Goal: Check status: Check status

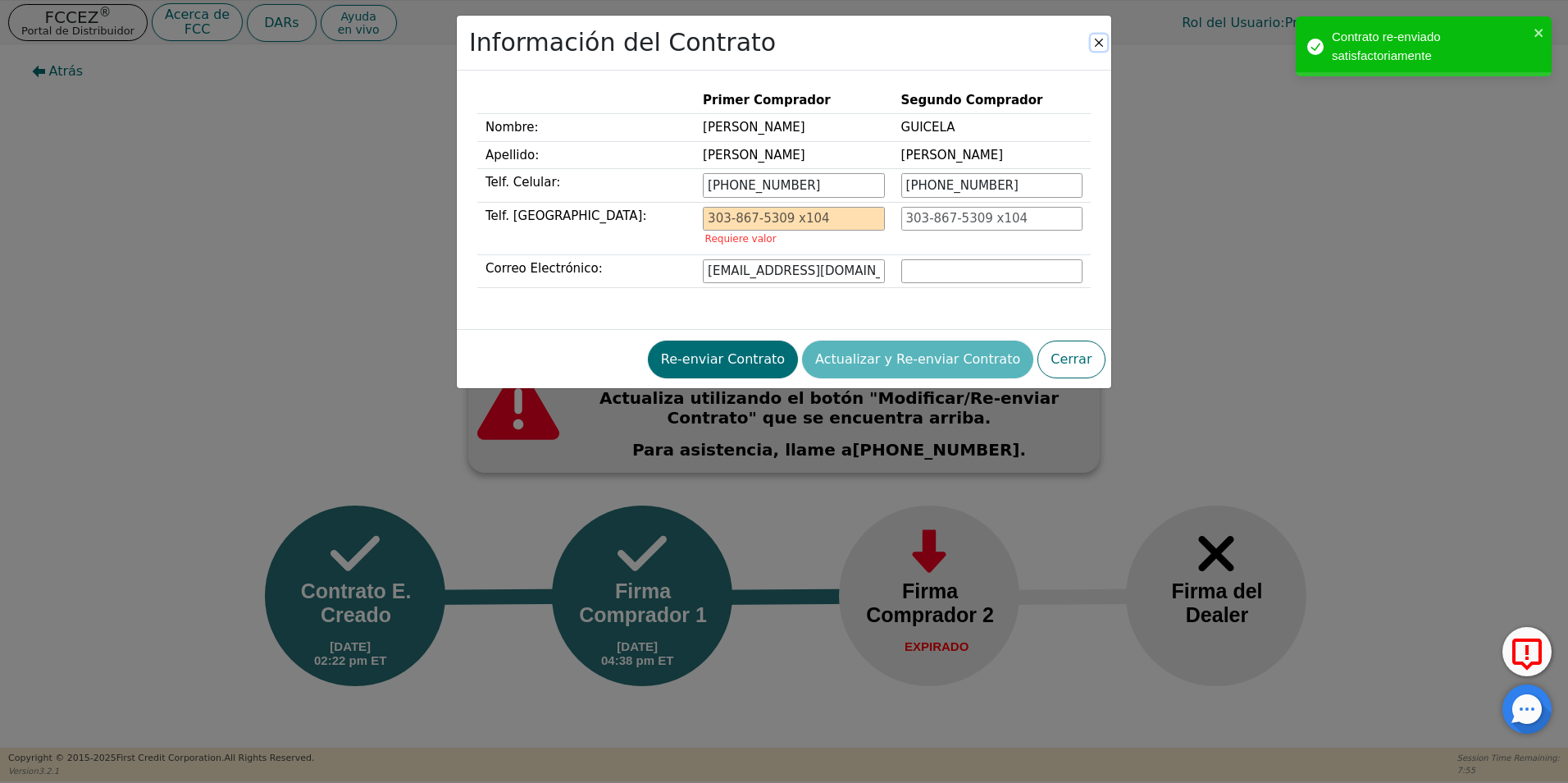
click at [1100, 39] on button "Close" at bounding box center [1099, 43] width 16 height 16
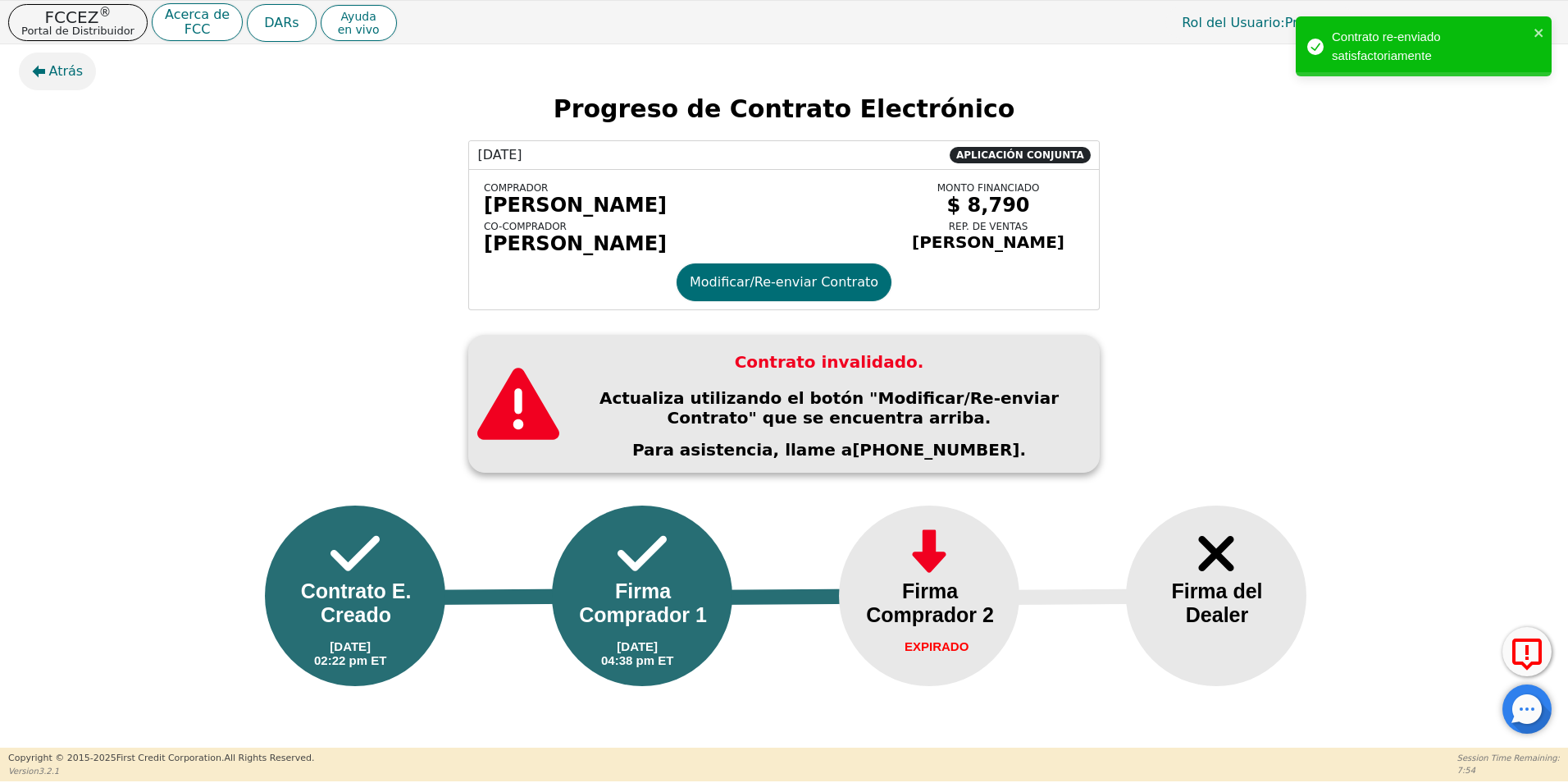
click at [71, 73] on span "Atrás" at bounding box center [67, 72] width 35 height 19
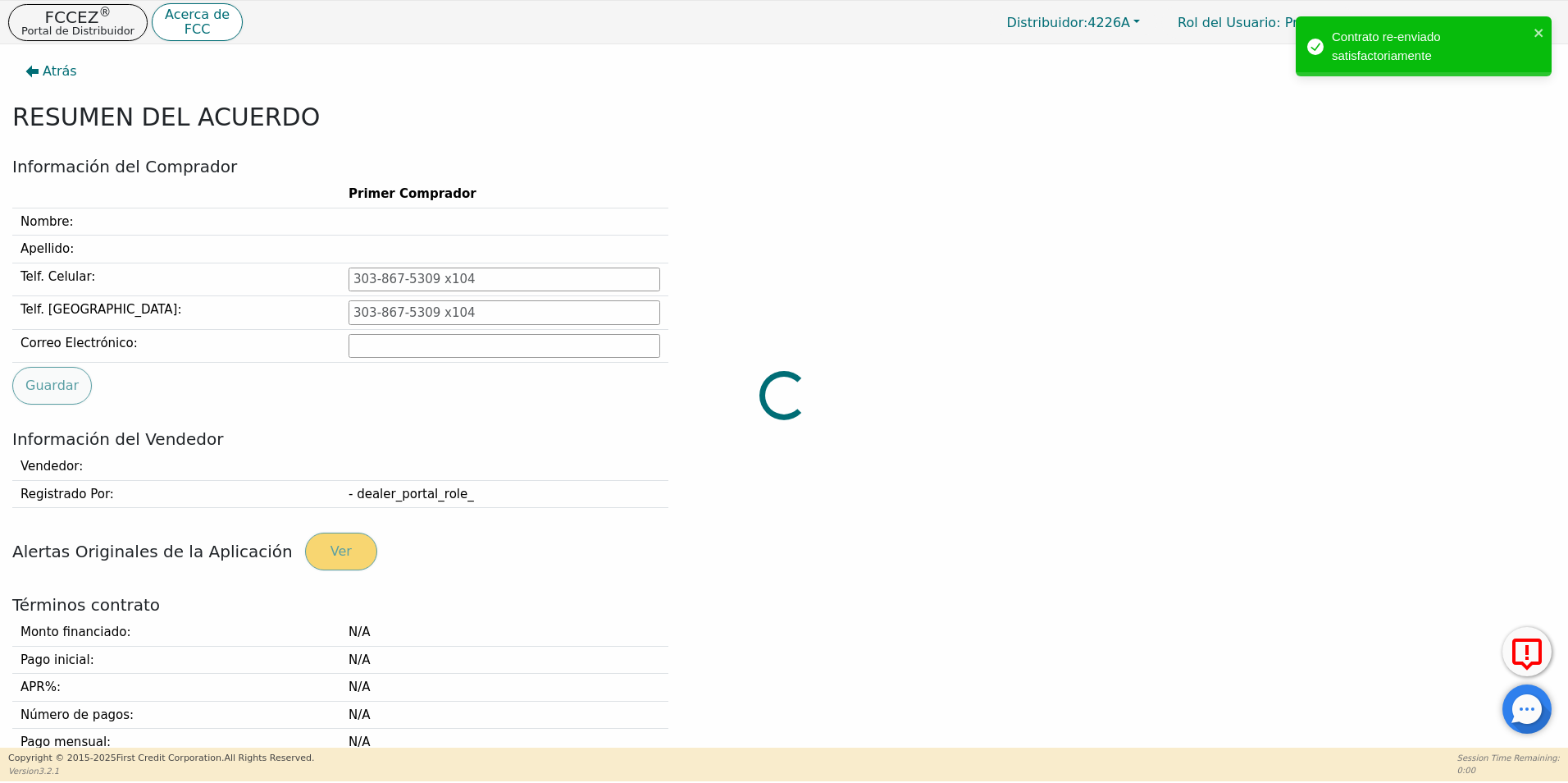
type input "[PHONE_NUMBER]"
type input "[EMAIL_ADDRESS][DOMAIN_NAME]"
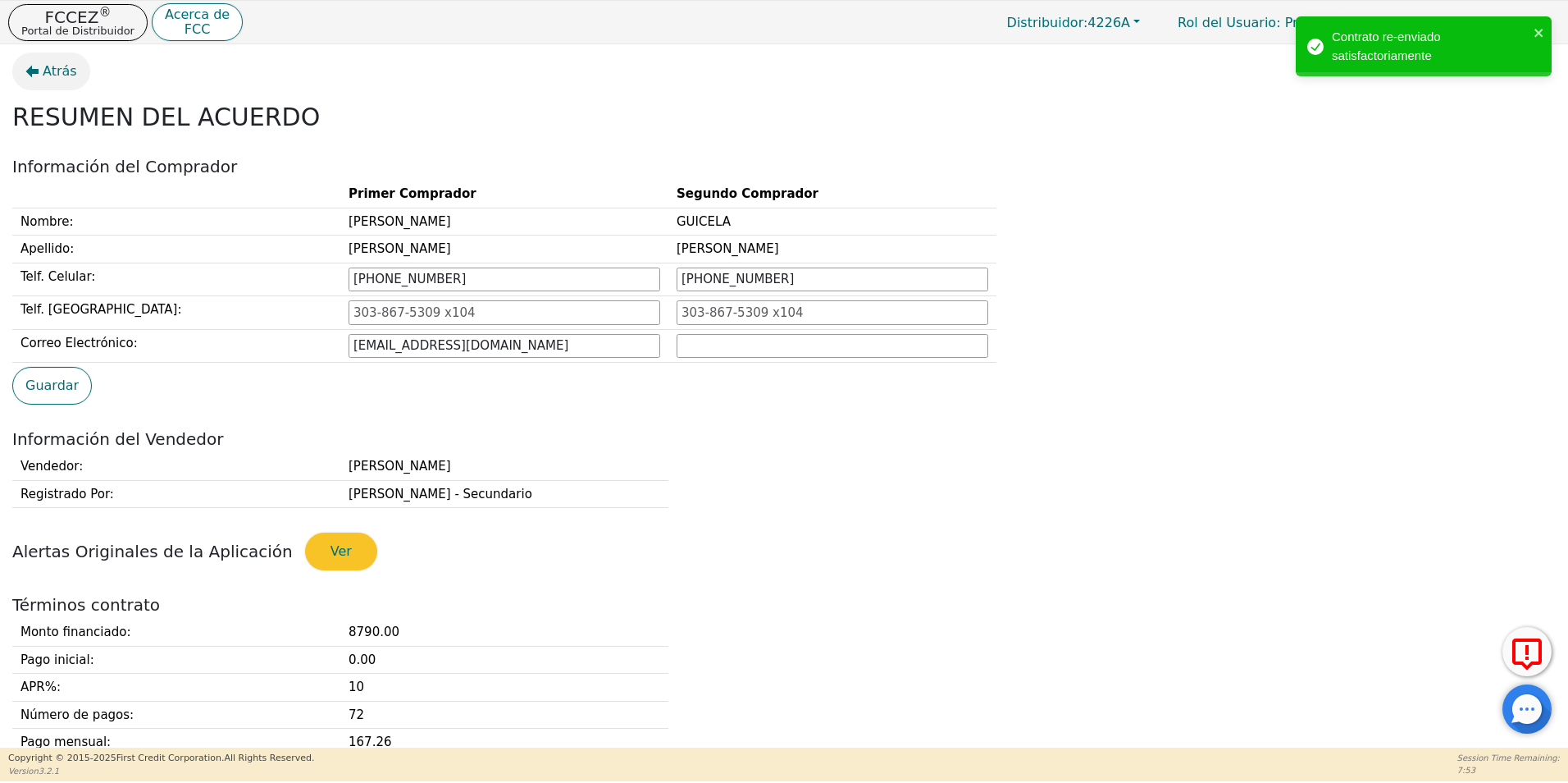
click at [62, 68] on span "Atrás" at bounding box center [60, 72] width 35 height 19
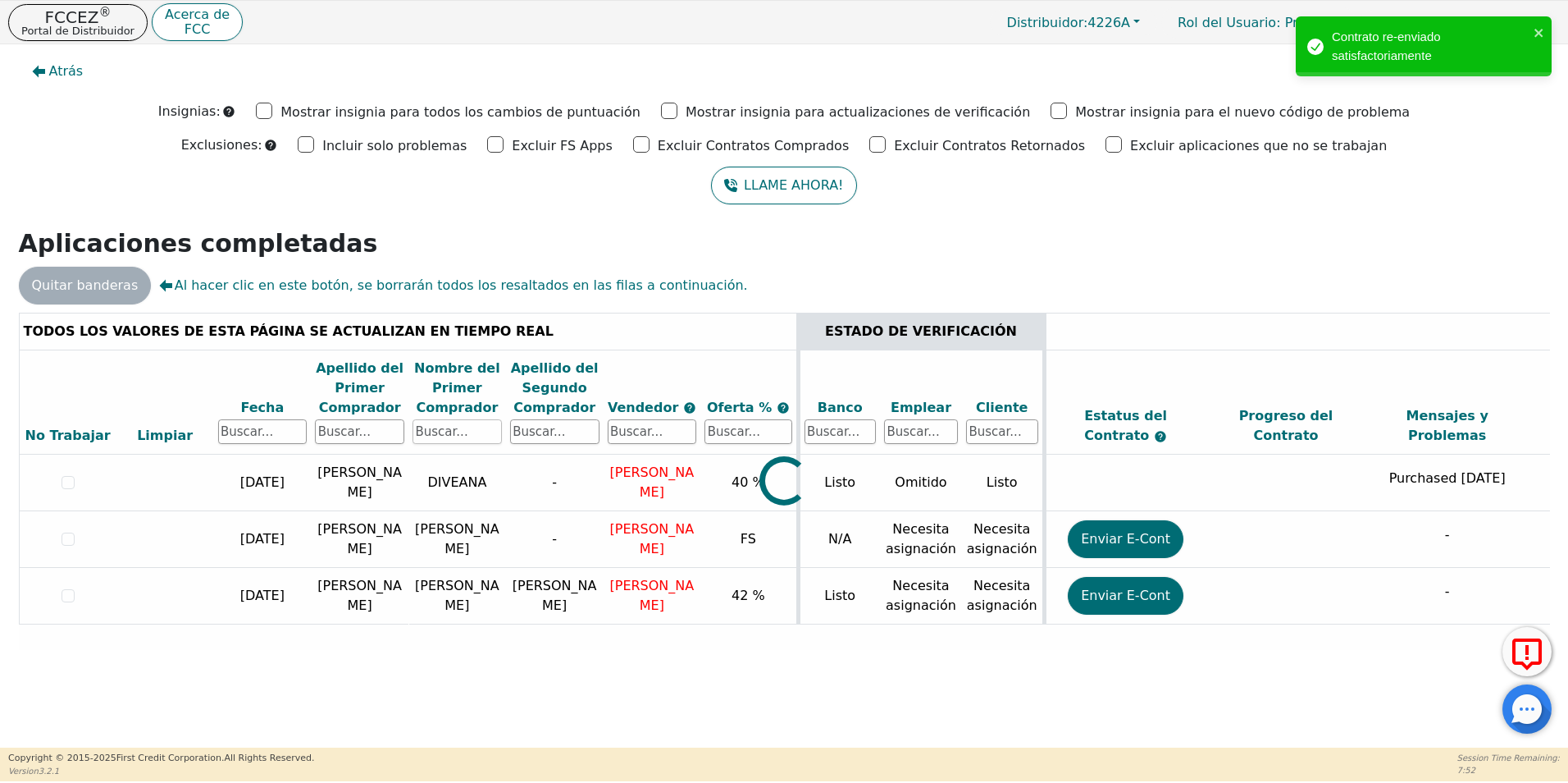
click at [455, 428] on input "text" at bounding box center [457, 431] width 89 height 24
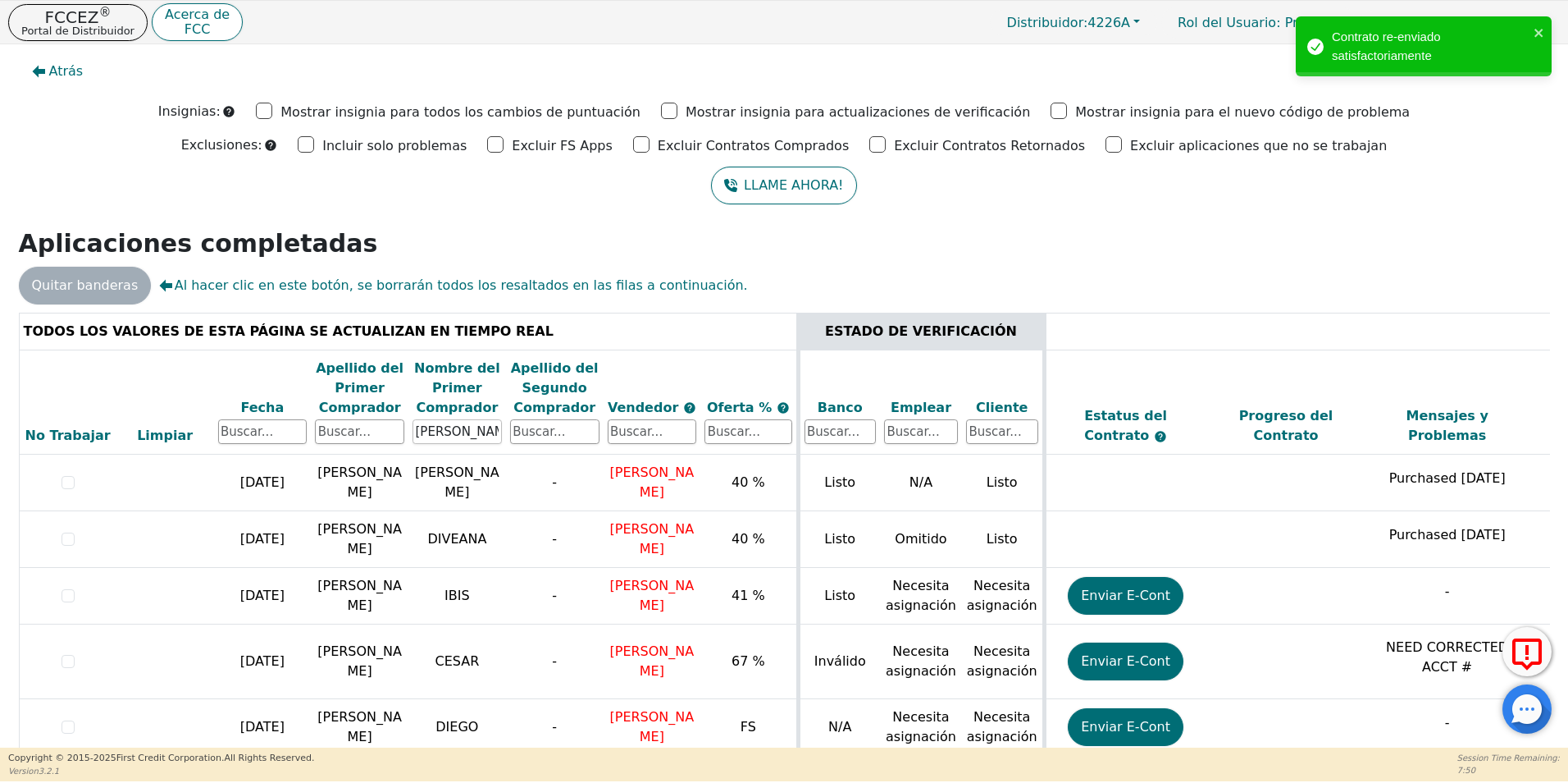
type input "[PERSON_NAME]"
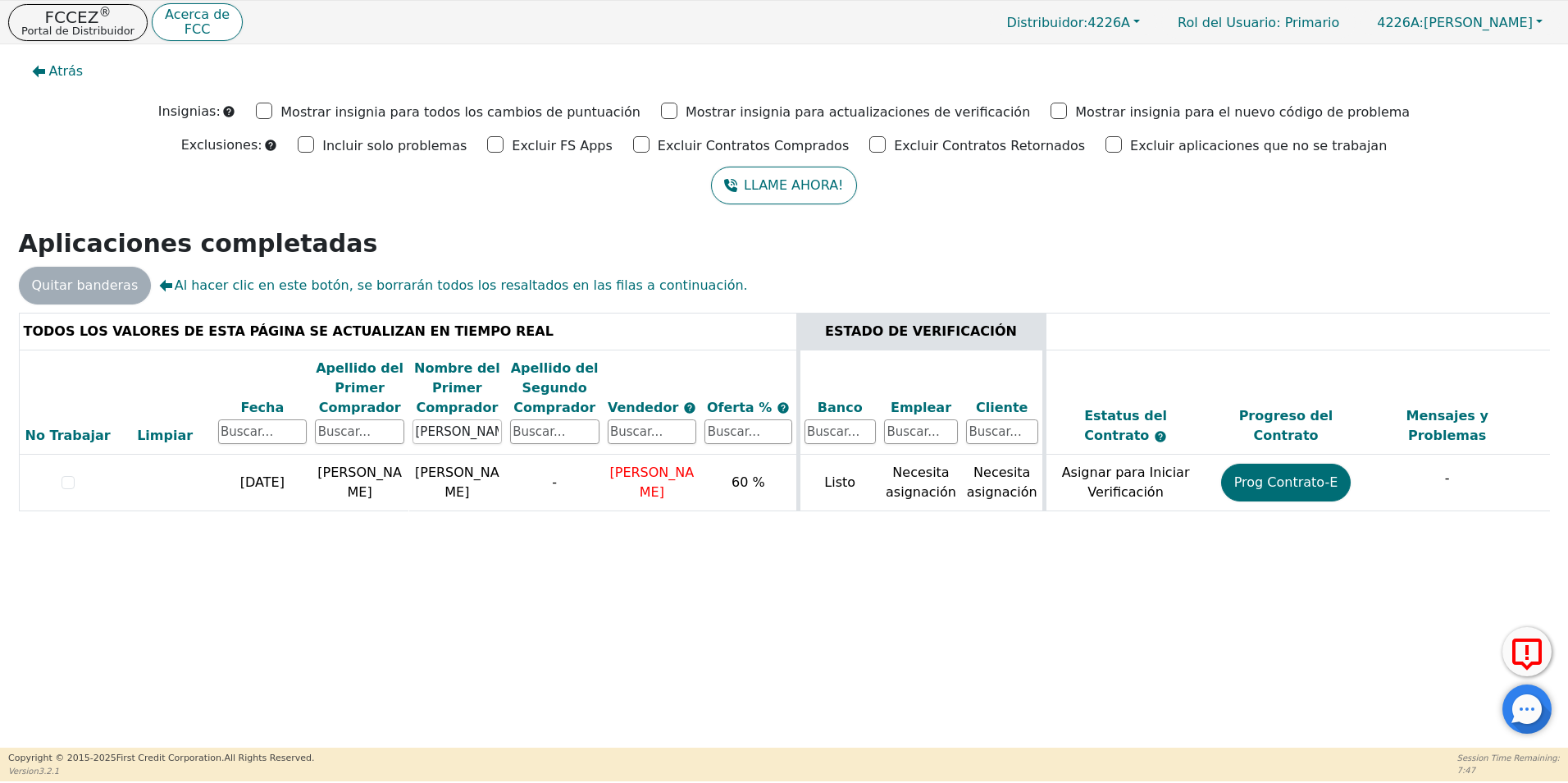
scroll to position [0, 463]
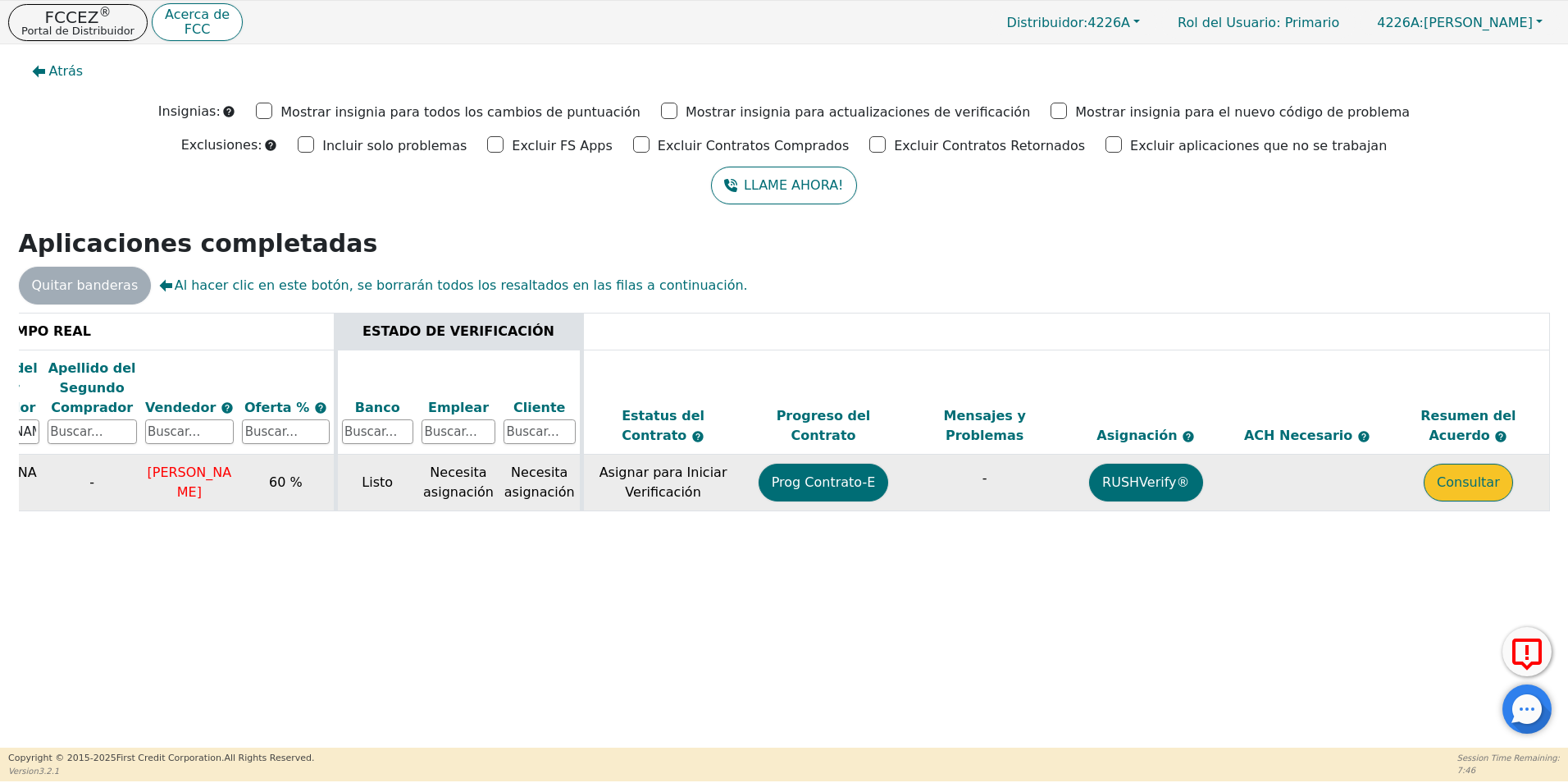
click at [1491, 490] on button "Consultar" at bounding box center [1468, 482] width 89 height 38
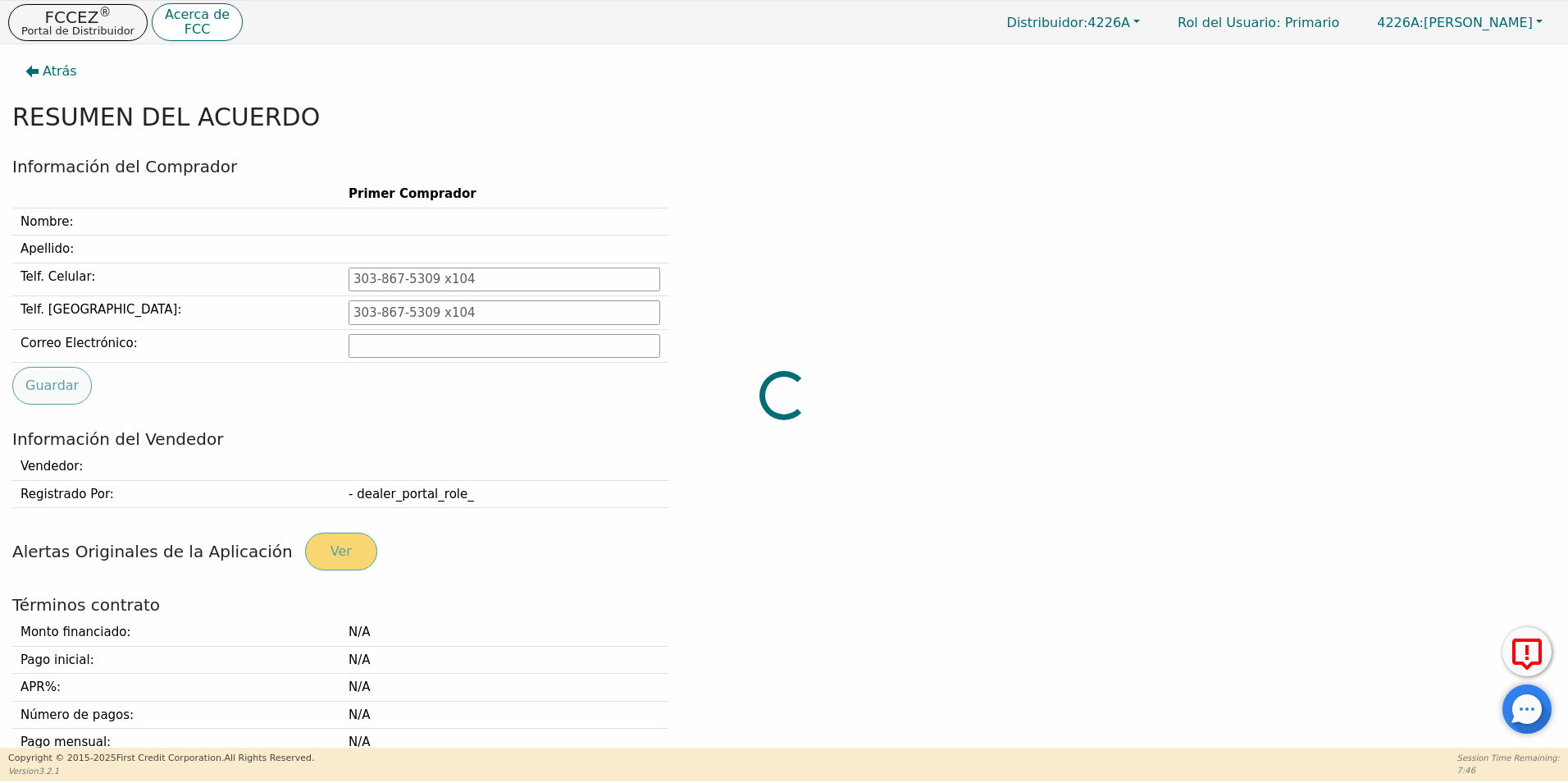
type input "[PHONE_NUMBER]"
type input "[EMAIL_ADDRESS][DOMAIN_NAME]"
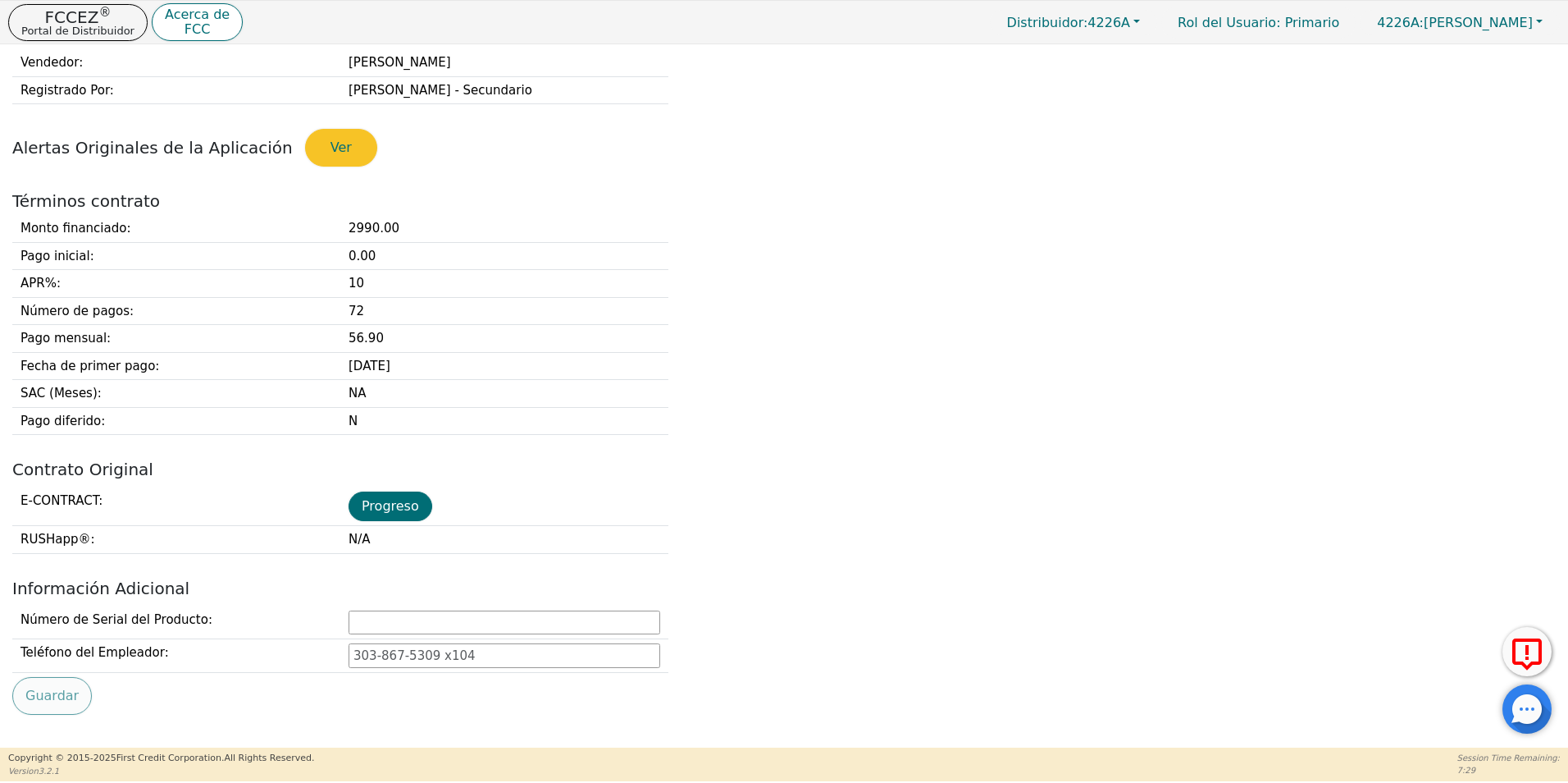
scroll to position [410, 0]
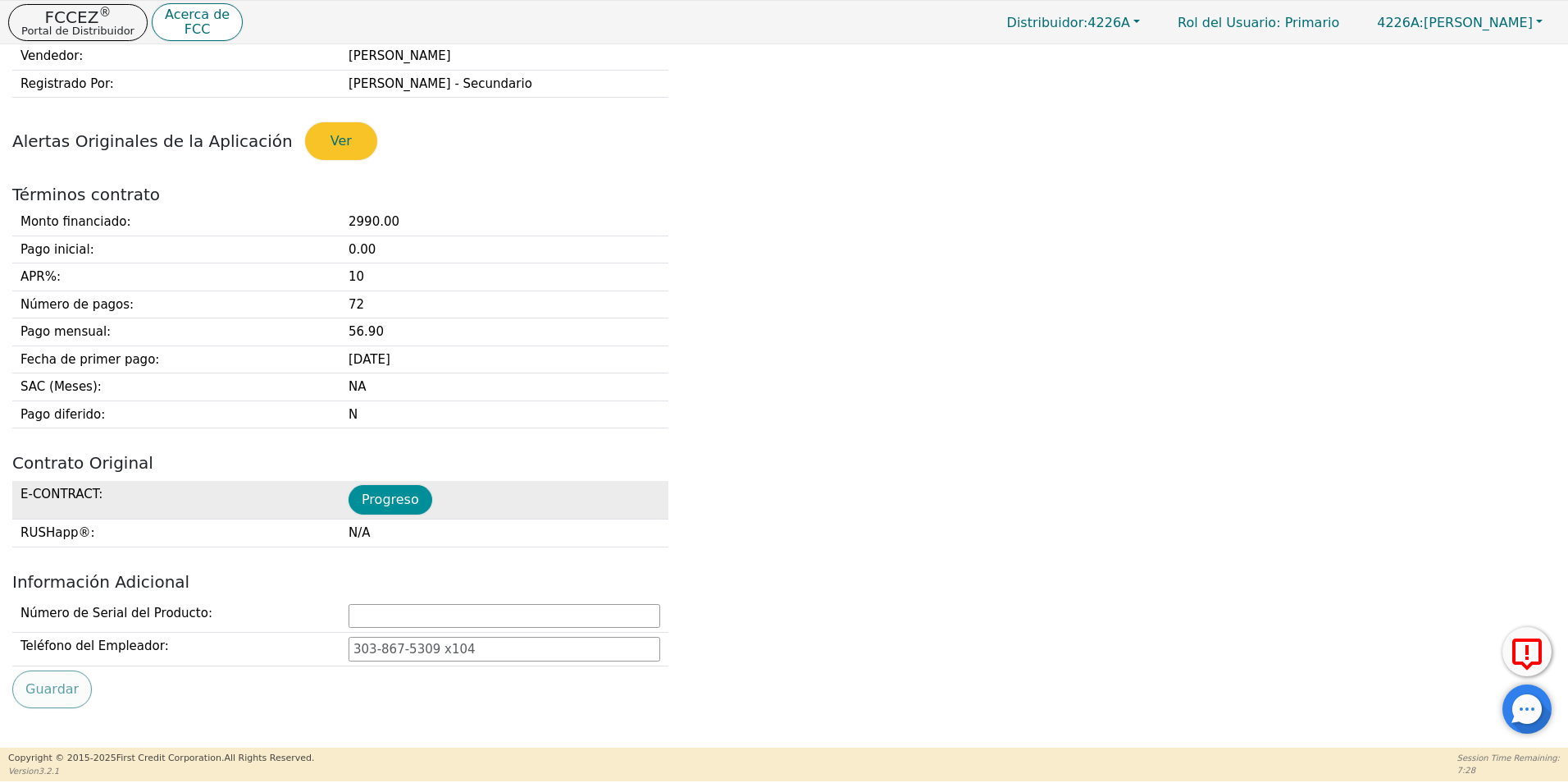
click at [402, 507] on button "Progreso" at bounding box center [390, 499] width 83 height 30
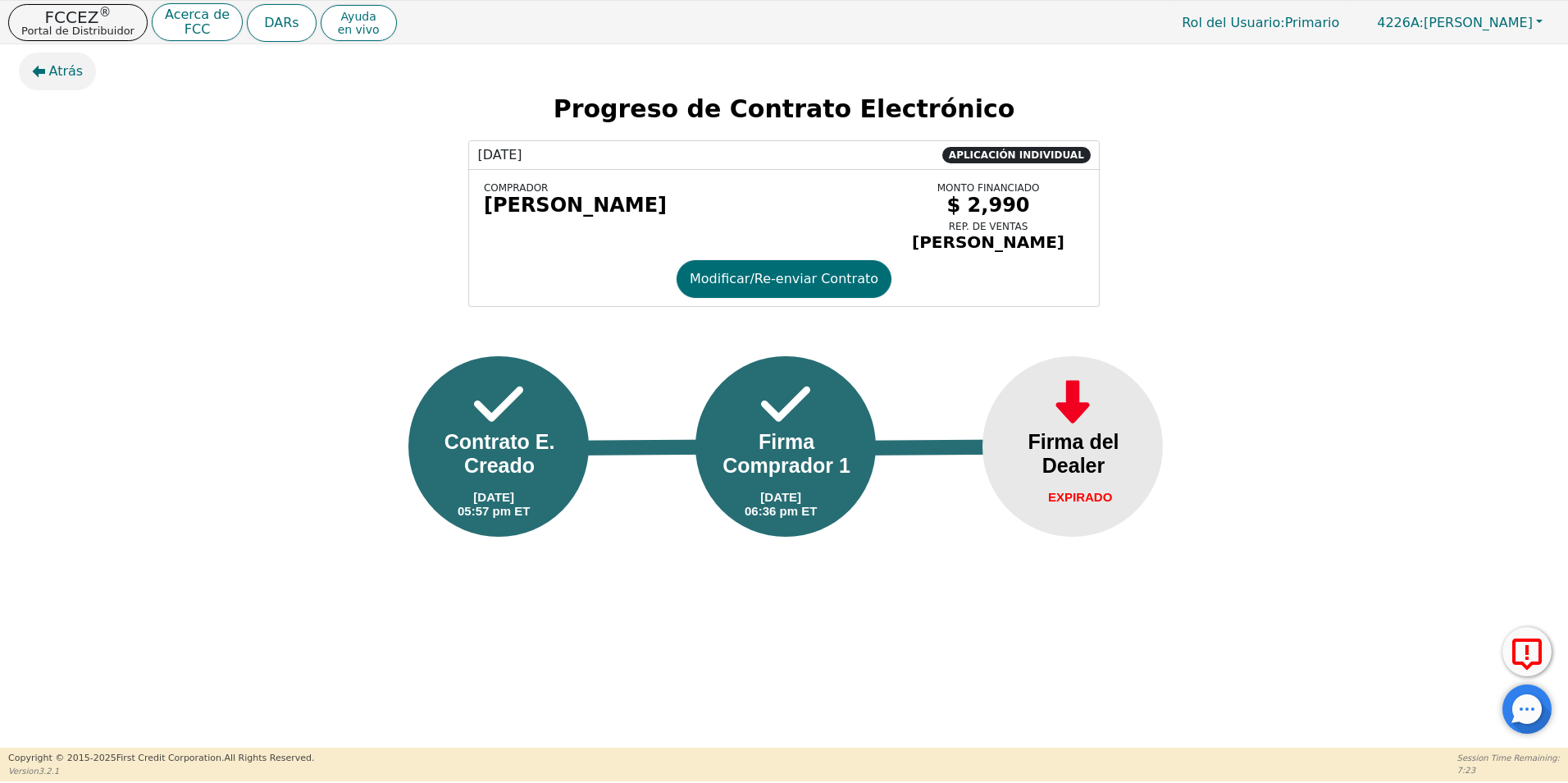
click at [76, 78] on span "Atrás" at bounding box center [67, 72] width 35 height 19
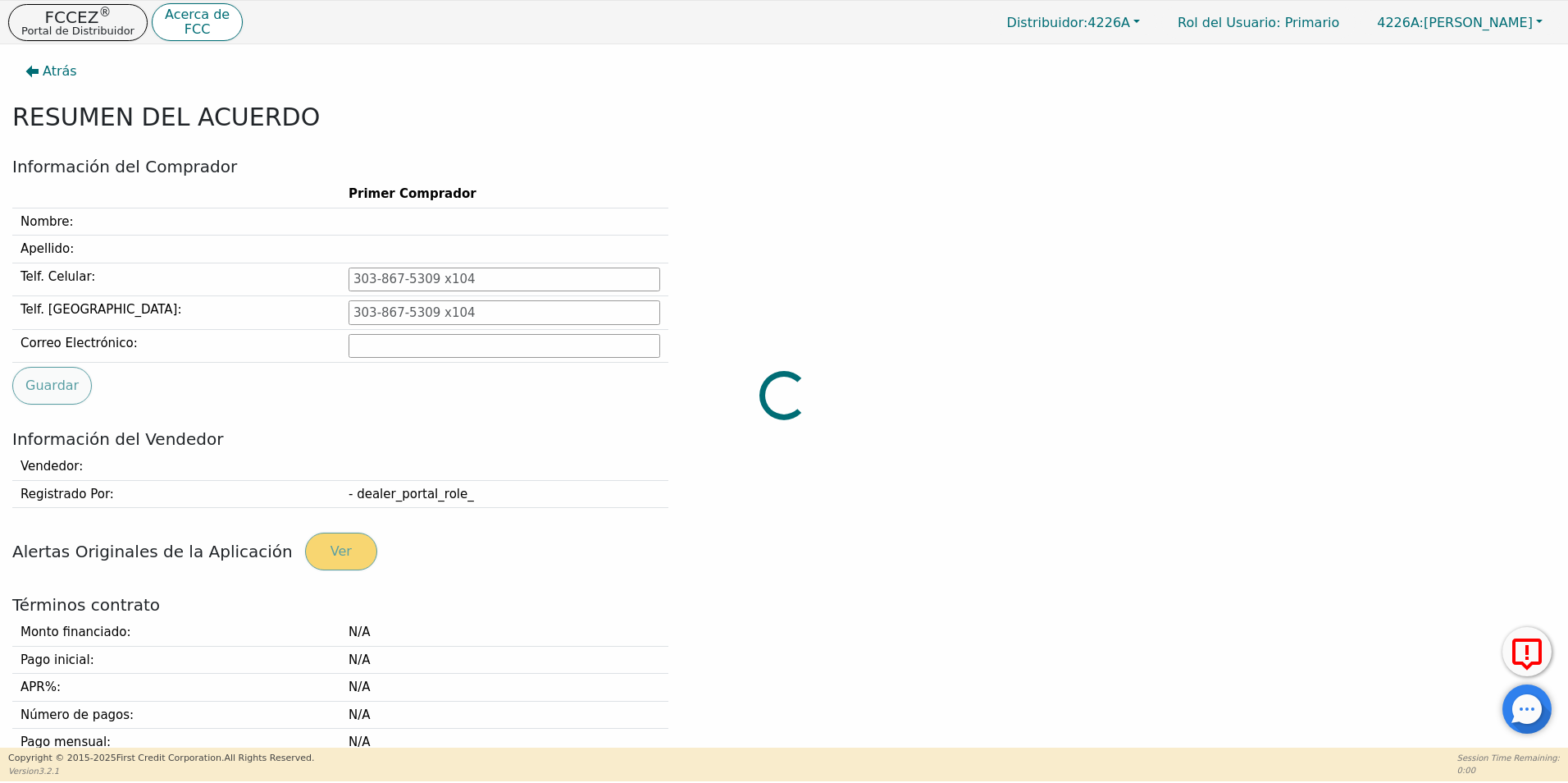
type input "[PHONE_NUMBER]"
type input "[EMAIL_ADDRESS][DOMAIN_NAME]"
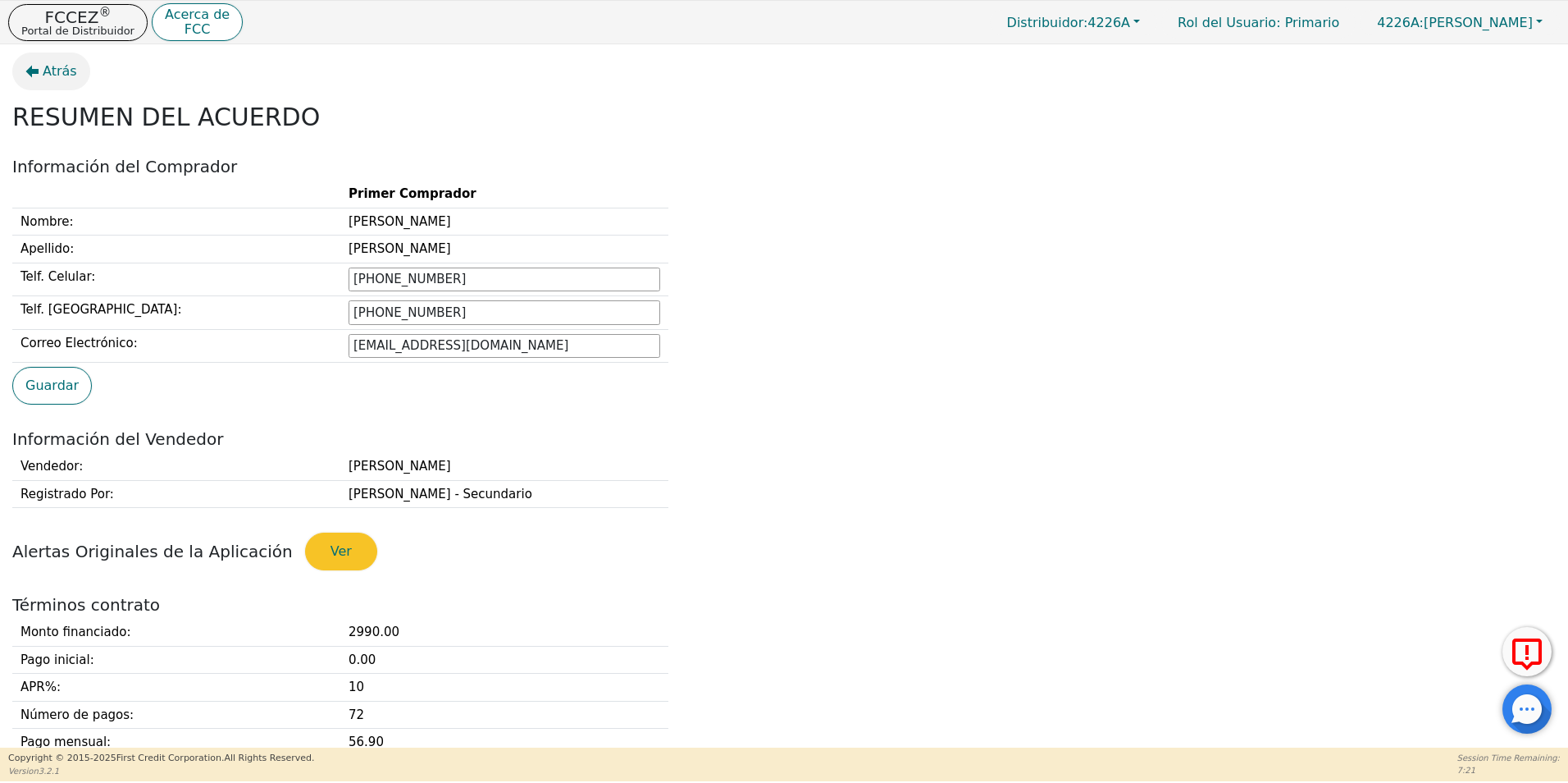
click at [49, 76] on span "Atrás" at bounding box center [60, 72] width 35 height 19
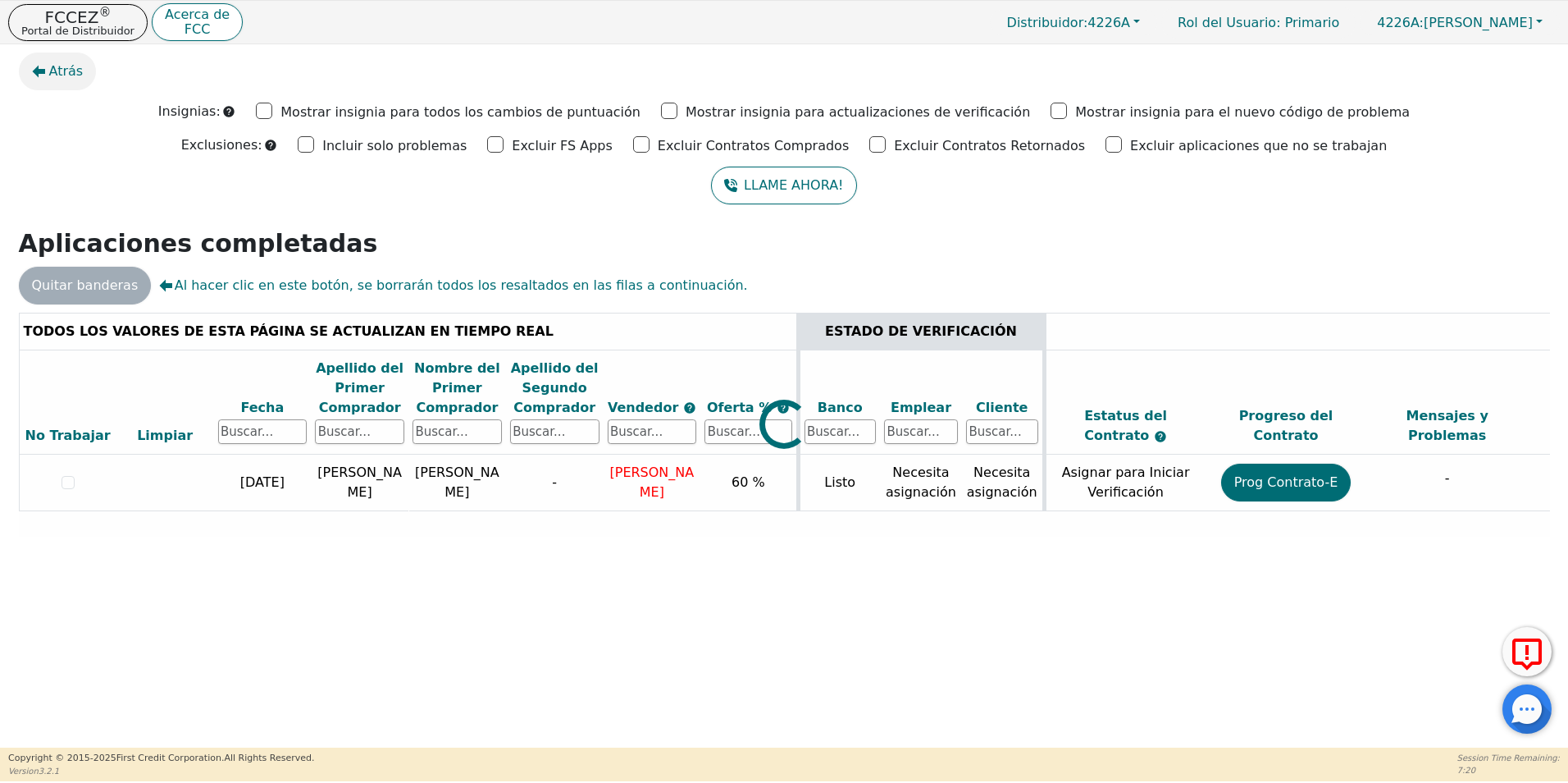
click at [56, 76] on span "Atrás" at bounding box center [67, 72] width 35 height 19
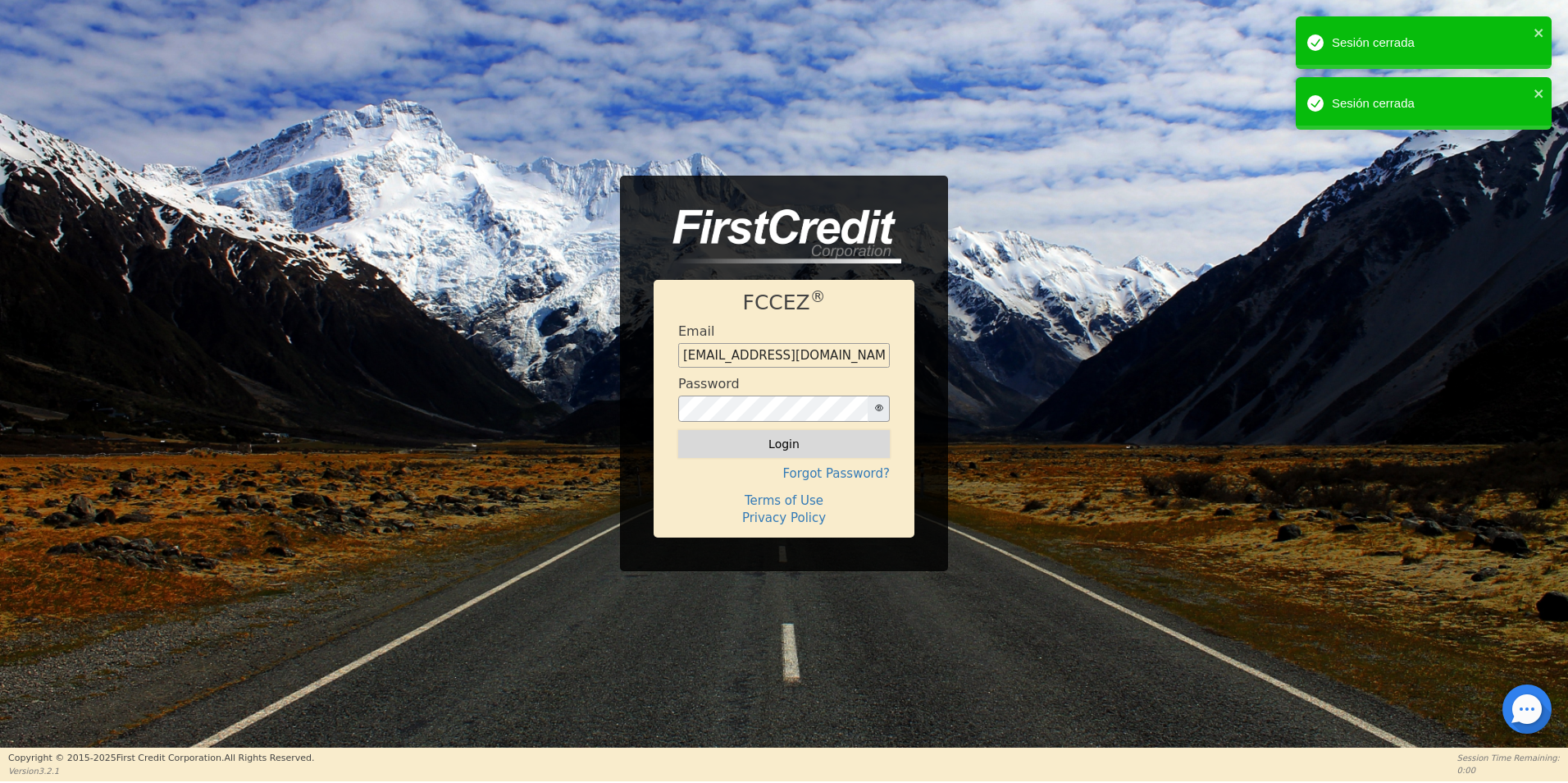
click at [831, 449] on button "Login" at bounding box center [784, 443] width 212 height 28
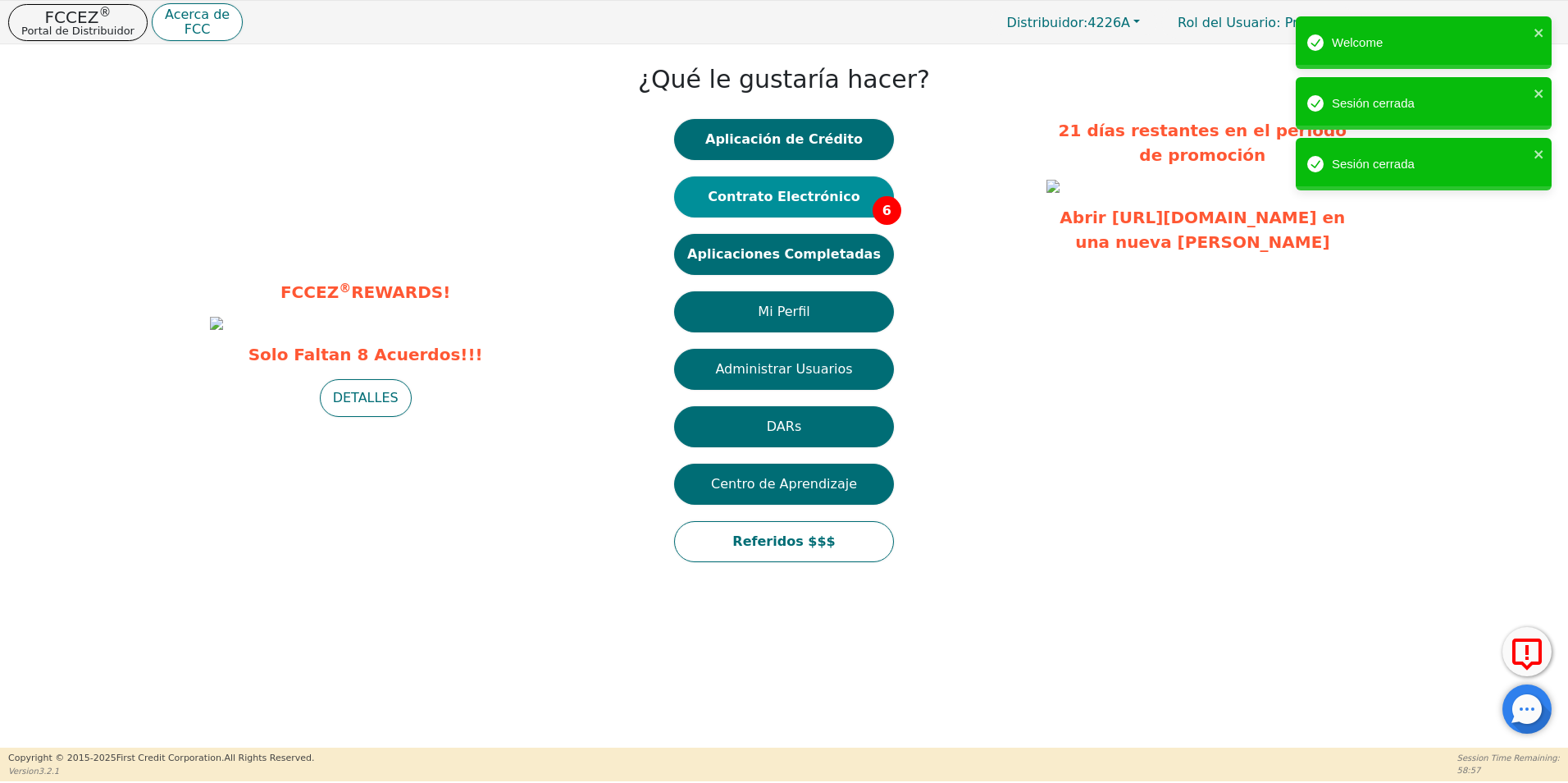
click at [821, 204] on button "Contrato Electrónico 6" at bounding box center [784, 196] width 220 height 41
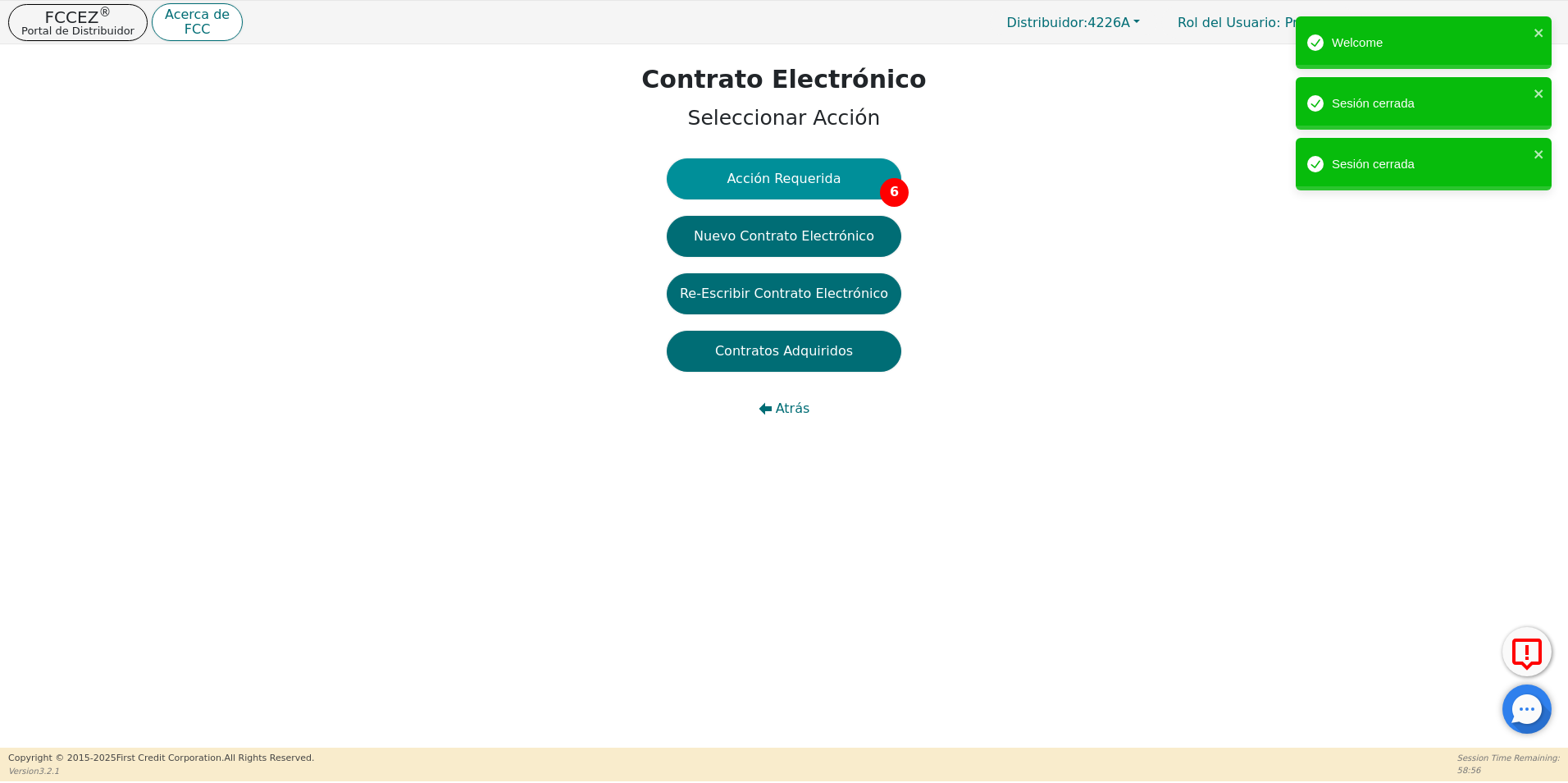
click at [784, 179] on button "Acción Requerida 6" at bounding box center [784, 179] width 234 height 41
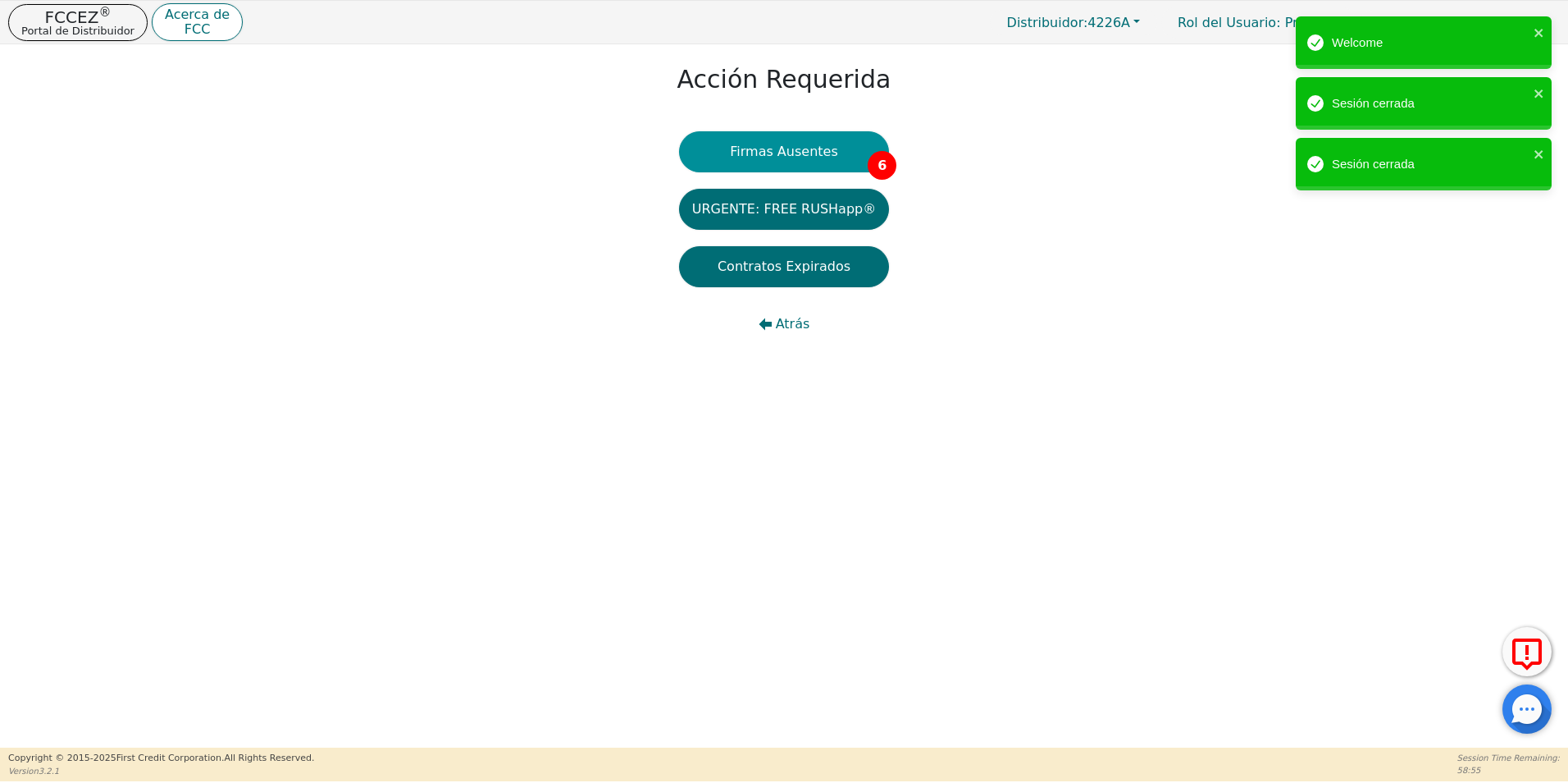
click at [829, 157] on button "Firmas Ausentes 6" at bounding box center [784, 152] width 210 height 41
